Goal: Book appointment/travel/reservation

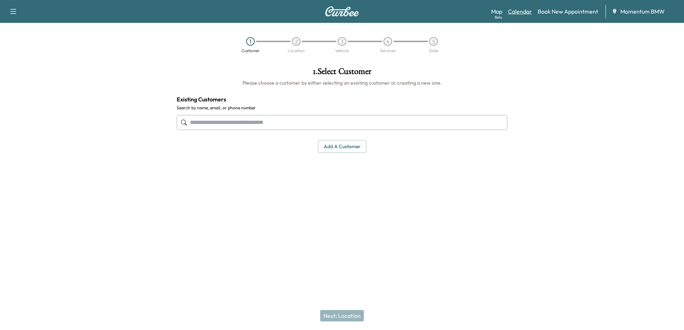
click at [522, 11] on link "Calendar" at bounding box center [520, 11] width 24 height 9
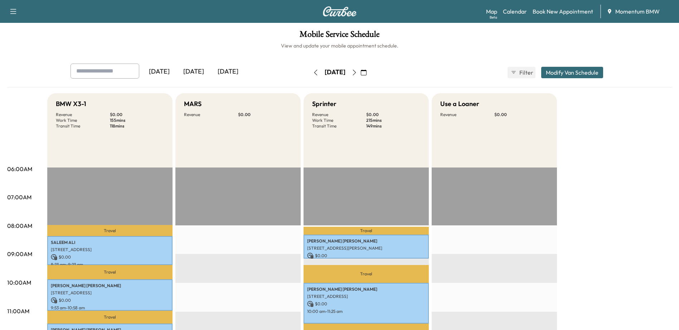
click at [366, 71] on icon "button" at bounding box center [364, 73] width 6 height 6
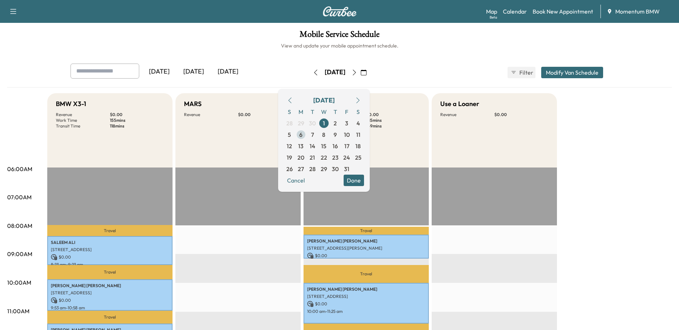
click at [302, 134] on span "6" at bounding box center [300, 135] width 3 height 9
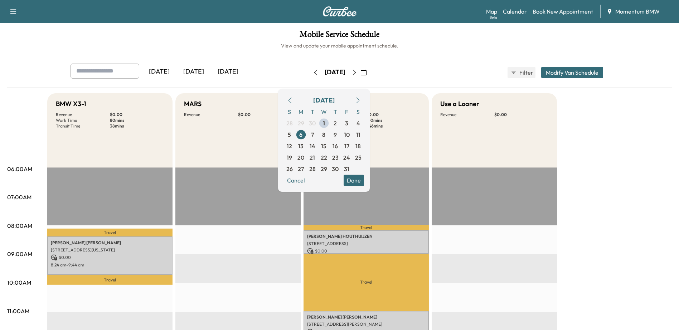
click at [364, 180] on button "Done" at bounding box center [353, 180] width 20 height 11
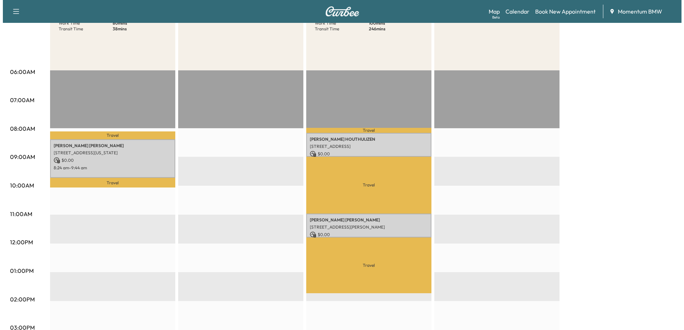
scroll to position [107, 0]
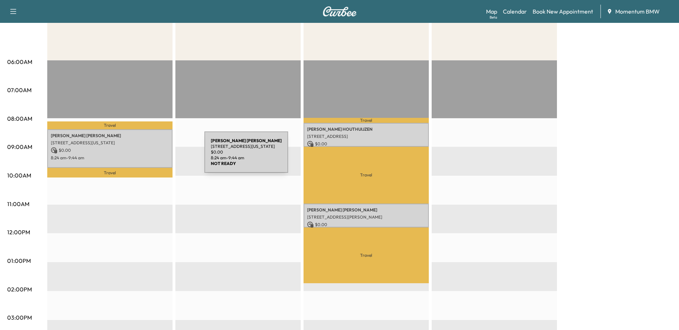
click at [151, 157] on p "8:24 am - 9:44 am" at bounding box center [110, 158] width 118 height 6
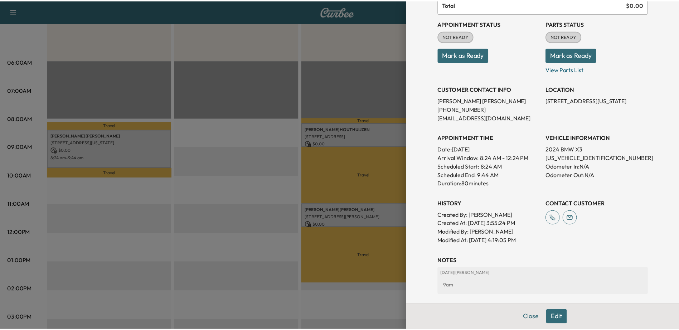
scroll to position [72, 0]
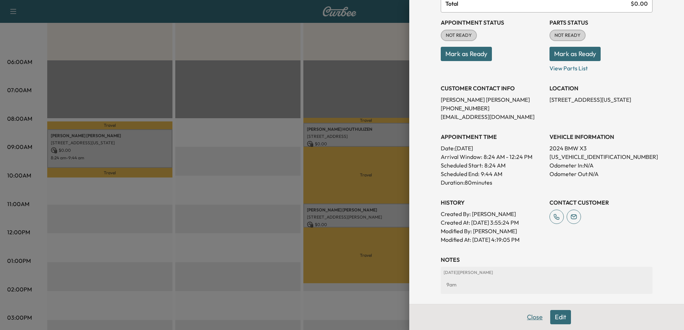
click at [529, 317] on button "Close" at bounding box center [534, 317] width 25 height 14
